Goal: Information Seeking & Learning: Understand process/instructions

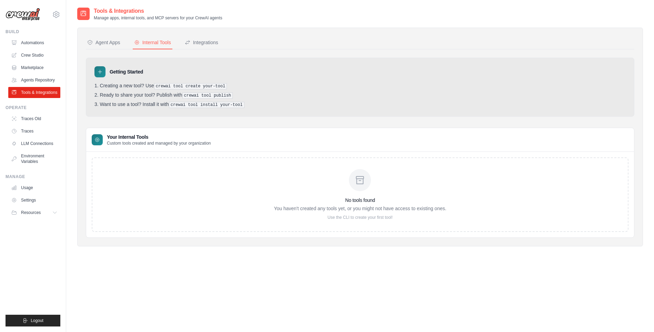
click at [169, 155] on div "No tools found You haven't created any tools yet, or you might not have access …" at bounding box center [360, 194] width 548 height 85
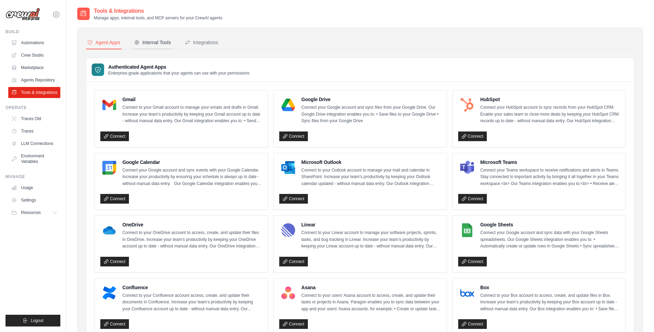
click at [149, 42] on div "Internal Tools" at bounding box center [152, 42] width 37 height 7
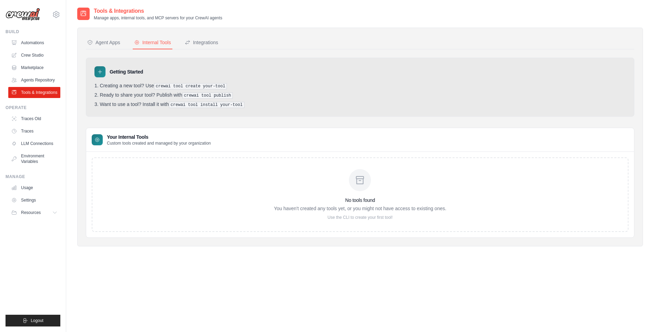
drag, startPoint x: 209, startPoint y: 142, endPoint x: 205, endPoint y: 165, distance: 23.0
click at [209, 142] on p "Custom tools created and managed by your organization" at bounding box center [159, 143] width 104 height 6
click at [141, 43] on div "Internal Tools" at bounding box center [152, 42] width 37 height 7
drag, startPoint x: 118, startPoint y: 48, endPoint x: 154, endPoint y: 41, distance: 36.8
click at [118, 48] on button "Agent Apps" at bounding box center [104, 42] width 36 height 13
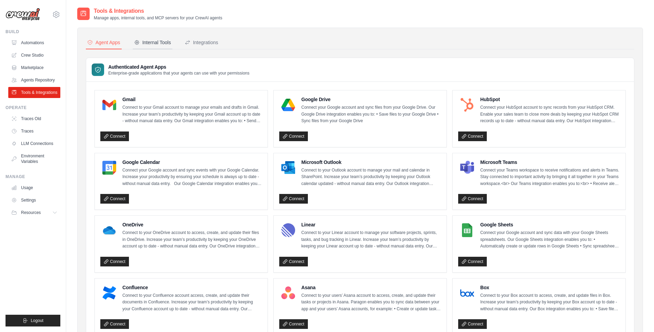
click at [168, 40] on div "Internal Tools" at bounding box center [152, 42] width 37 height 7
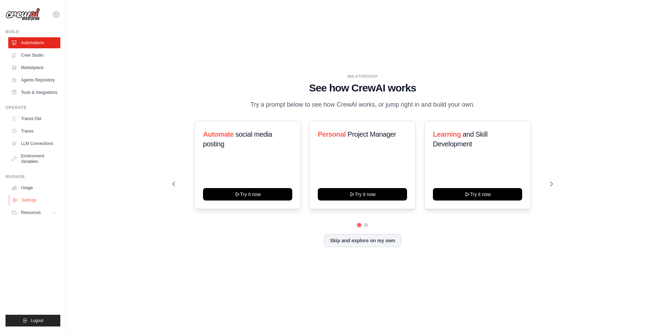
click at [38, 201] on link "Settings" at bounding box center [35, 199] width 52 height 11
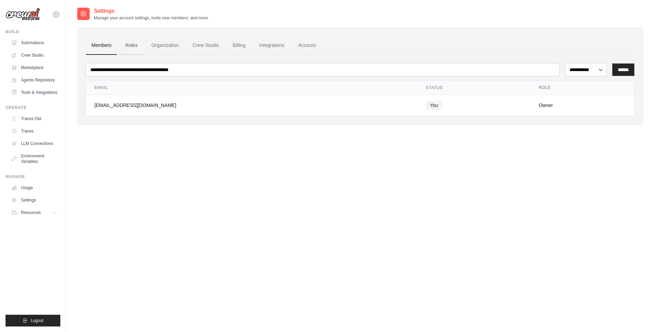
click at [122, 46] on link "Roles" at bounding box center [131, 45] width 23 height 19
click at [211, 48] on link "Crew Studio" at bounding box center [205, 45] width 37 height 19
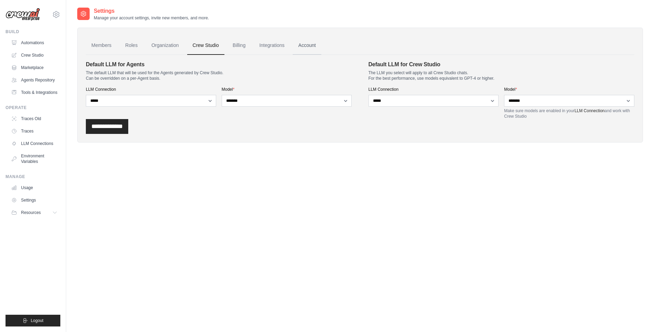
drag, startPoint x: 235, startPoint y: 49, endPoint x: 296, endPoint y: 47, distance: 60.4
click at [236, 49] on link "Billing" at bounding box center [239, 45] width 24 height 19
click at [301, 48] on link "Account" at bounding box center [307, 45] width 29 height 19
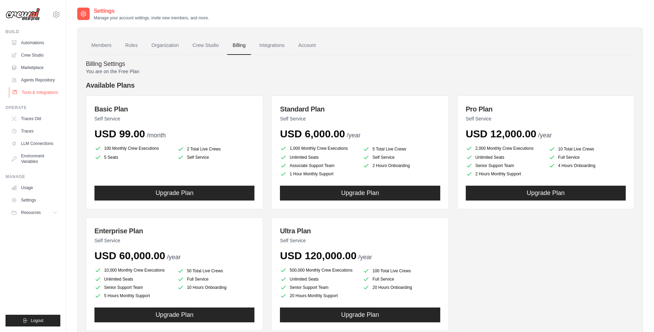
click at [43, 90] on link "Tools & Integrations" at bounding box center [35, 92] width 52 height 11
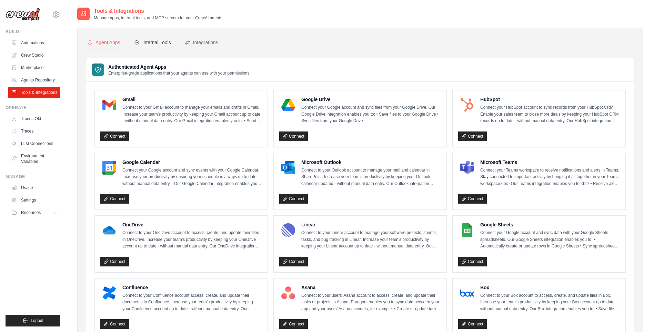
click at [150, 37] on button "Internal Tools" at bounding box center [153, 42] width 40 height 13
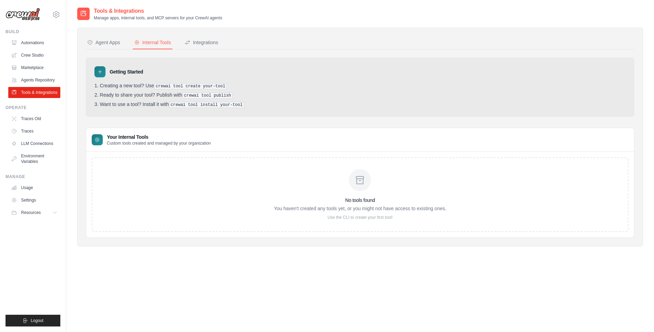
click at [190, 87] on pre "crewai tool create your-tool" at bounding box center [190, 86] width 73 height 6
drag, startPoint x: 190, startPoint y: 87, endPoint x: 158, endPoint y: 88, distance: 32.1
click at [162, 90] on ol "Creating a new tool? Use crewai tool create your-tool Ready to share your tool?…" at bounding box center [359, 95] width 531 height 25
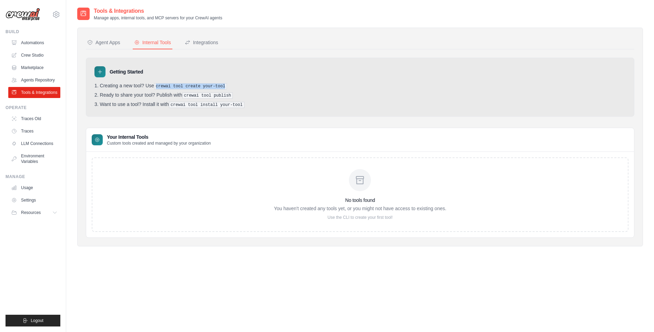
drag, startPoint x: 156, startPoint y: 87, endPoint x: 223, endPoint y: 87, distance: 66.5
click at [223, 87] on li "Creating a new tool? Use crewai tool create your-tool" at bounding box center [359, 86] width 531 height 7
copy pre "crewai tool create your-tool"
click at [508, 3] on main "Tools & Integrations Manage apps, internal tools, and MCP servers for your Crew…" at bounding box center [360, 172] width 588 height 345
click at [160, 86] on pre "crewai tool create your-tool" at bounding box center [190, 86] width 73 height 6
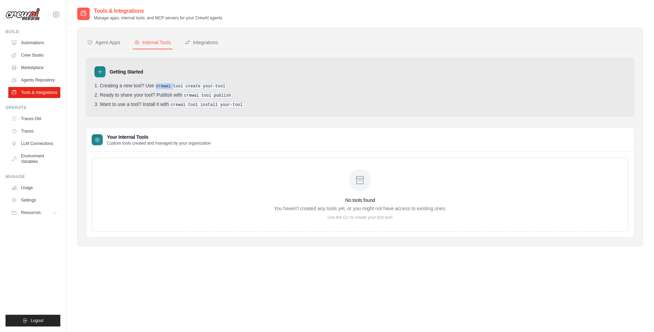
click at [160, 86] on pre "crewai tool create your-tool" at bounding box center [190, 86] width 73 height 6
drag, startPoint x: 160, startPoint y: 86, endPoint x: 221, endPoint y: 91, distance: 60.5
click at [221, 91] on ol "Creating a new tool? Use crewai tool create your-tool Ready to share your tool?…" at bounding box center [359, 95] width 531 height 25
drag, startPoint x: 219, startPoint y: 85, endPoint x: 166, endPoint y: 81, distance: 53.3
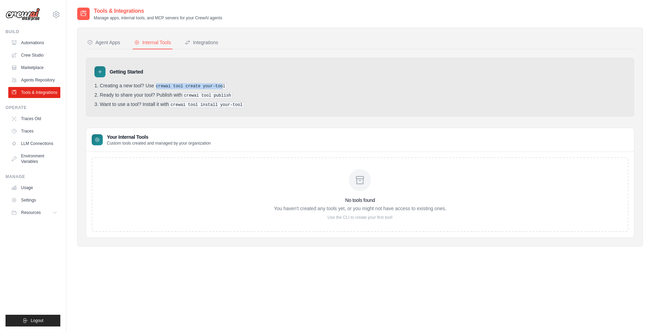
click at [166, 81] on div "Getting Started Creating a new tool? Use crewai tool create your-tool Ready to …" at bounding box center [360, 87] width 548 height 59
drag, startPoint x: 166, startPoint y: 81, endPoint x: 164, endPoint y: 85, distance: 4.6
click at [164, 85] on pre "crewai tool create your-tool" at bounding box center [190, 86] width 73 height 6
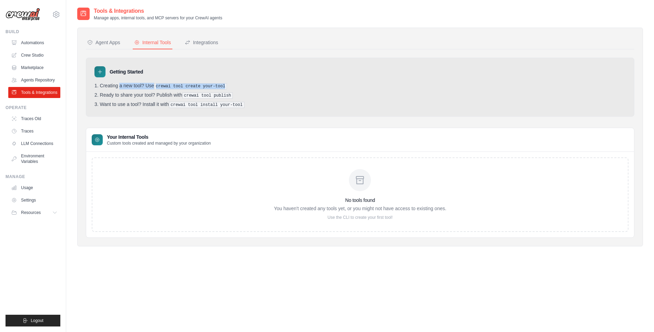
drag, startPoint x: 164, startPoint y: 85, endPoint x: 169, endPoint y: 86, distance: 4.7
click at [169, 86] on pre "crewai tool create your-tool" at bounding box center [190, 86] width 73 height 6
drag, startPoint x: 159, startPoint y: 85, endPoint x: 222, endPoint y: 85, distance: 62.7
click at [222, 85] on pre "crewai tool create your-tool" at bounding box center [190, 86] width 73 height 6
copy pre "rewai tool create your-tool"
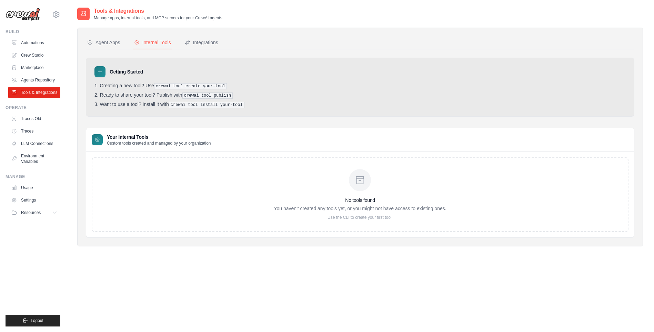
drag, startPoint x: 211, startPoint y: 89, endPoint x: 205, endPoint y: 87, distance: 6.7
click at [205, 87] on ol "Creating a new tool? Use crewai tool create your-tool Ready to share your tool?…" at bounding box center [359, 95] width 531 height 25
drag, startPoint x: 205, startPoint y: 87, endPoint x: 155, endPoint y: 85, distance: 49.7
click at [155, 85] on pre "crewai tool create your-tool" at bounding box center [190, 86] width 73 height 6
drag, startPoint x: 158, startPoint y: 85, endPoint x: 220, endPoint y: 87, distance: 62.7
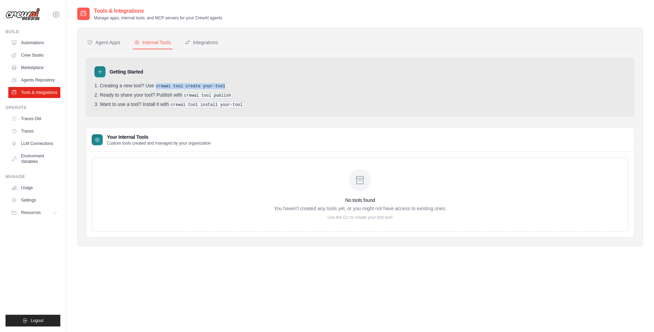
click at [220, 87] on pre "crewai tool create your-tool" at bounding box center [190, 86] width 73 height 6
copy pre "crewai tool create your-tool"
click at [425, 108] on div "Getting Started Creating a new tool? Use crewai tool create your-tool Ready to …" at bounding box center [360, 87] width 548 height 59
drag, startPoint x: 185, startPoint y: 95, endPoint x: 230, endPoint y: 93, distance: 44.2
click at [230, 93] on pre "crewai tool publish" at bounding box center [207, 95] width 51 height 6
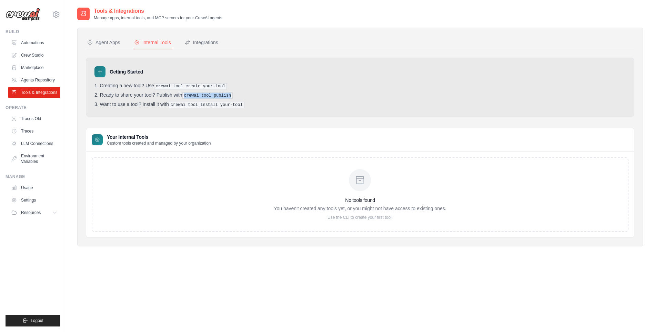
copy pre "crewai tool publish"
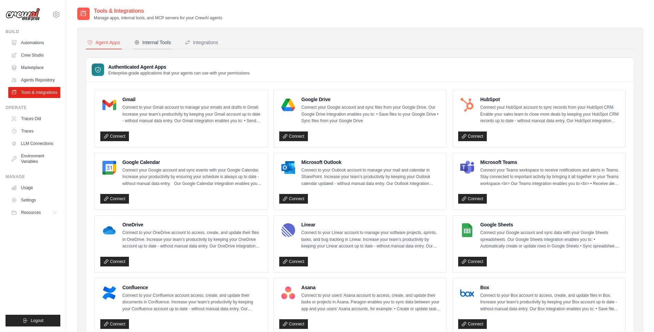
click at [140, 38] on button "Internal Tools" at bounding box center [153, 42] width 40 height 13
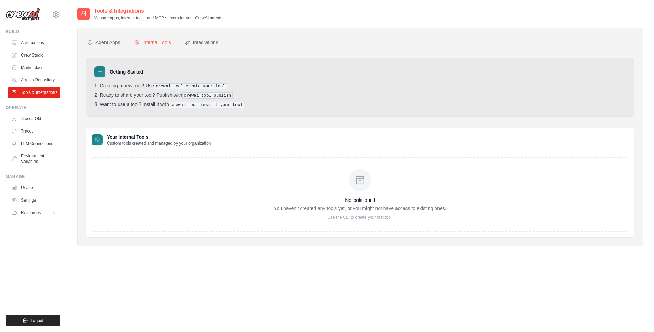
drag, startPoint x: 193, startPoint y: 87, endPoint x: 171, endPoint y: 85, distance: 21.8
click at [192, 87] on pre "crewai tool create your-tool" at bounding box center [190, 86] width 73 height 6
drag, startPoint x: 159, startPoint y: 85, endPoint x: 225, endPoint y: 86, distance: 66.2
click at [225, 86] on li "Creating a new tool? Use crewai tool create your-tool" at bounding box center [359, 86] width 531 height 7
copy pre "rewai tool create your-tool"
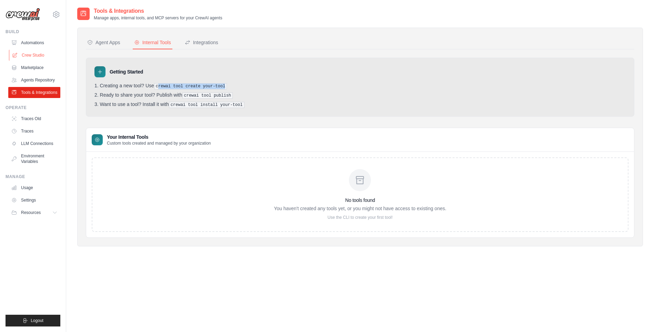
click at [43, 53] on link "Crew Studio" at bounding box center [35, 55] width 52 height 11
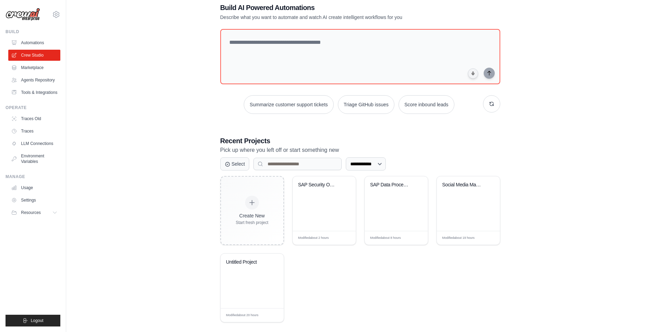
scroll to position [23, 0]
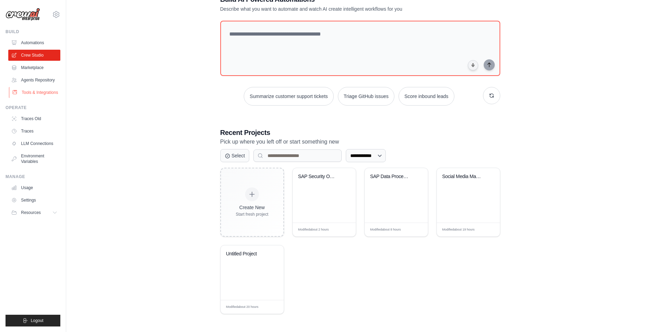
click at [33, 93] on link "Tools & Integrations" at bounding box center [35, 92] width 52 height 11
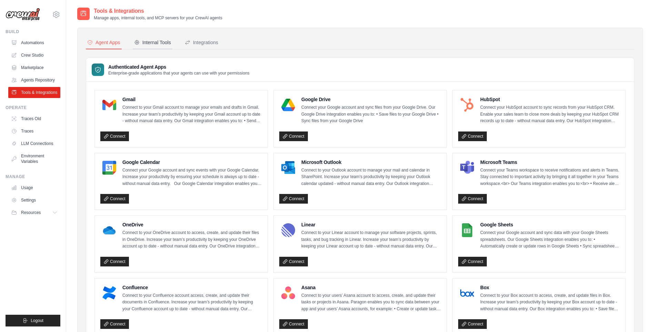
click at [163, 39] on button "Internal Tools" at bounding box center [153, 42] width 40 height 13
click at [143, 35] on div "Agent Apps Internal Tools Integrations Authenticated Agent Apps Enterprise-grad…" at bounding box center [360, 315] width 566 height 575
click at [146, 42] on div "Internal Tools" at bounding box center [152, 42] width 37 height 7
drag, startPoint x: 0, startPoint y: 0, endPoint x: 154, endPoint y: 37, distance: 158.4
click at [154, 37] on button "Internal Tools" at bounding box center [153, 42] width 40 height 13
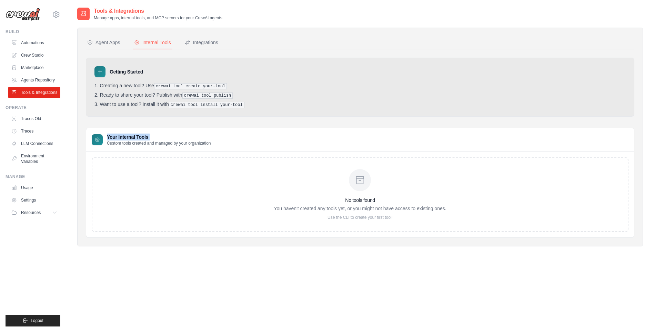
click at [154, 41] on div "Internal Tools" at bounding box center [152, 42] width 37 height 7
click at [387, 205] on p "You haven't created any tools yet, or you might not have access to existing one…" at bounding box center [360, 208] width 172 height 7
drag, startPoint x: 290, startPoint y: 210, endPoint x: 311, endPoint y: 212, distance: 20.4
click at [311, 212] on div "No tools found You haven't created any tools yet, or you might not have access …" at bounding box center [360, 194] width 172 height 51
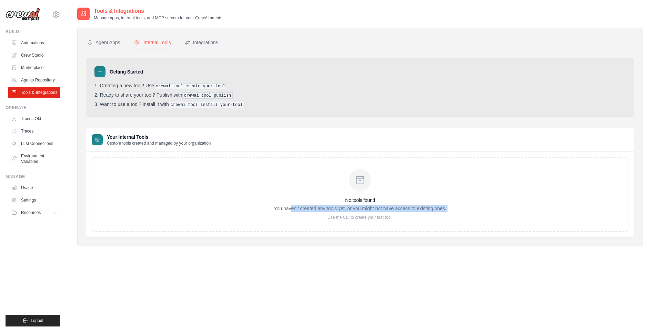
click at [311, 212] on div "No tools found You haven't created any tools yet, or you might not have access …" at bounding box center [360, 194] width 172 height 51
click at [36, 58] on link "Crew Studio" at bounding box center [35, 55] width 52 height 11
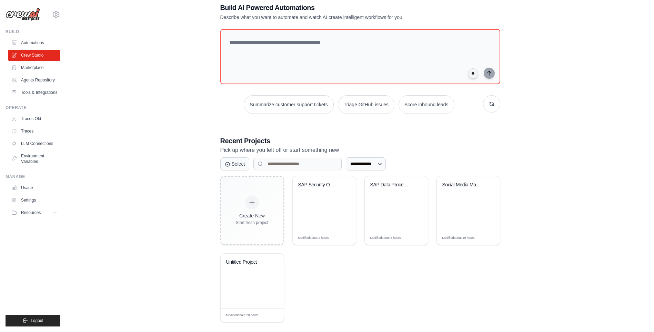
scroll to position [23, 0]
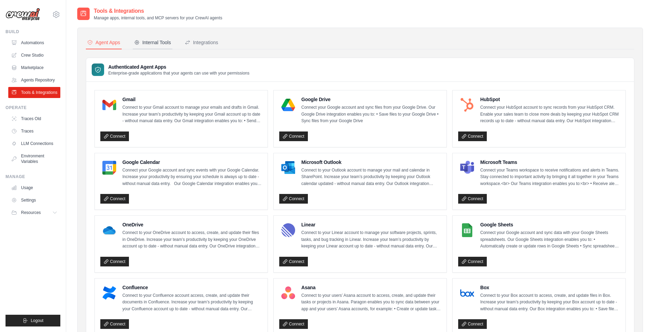
click at [160, 45] on div "Internal Tools" at bounding box center [152, 42] width 37 height 7
